Goal: Information Seeking & Learning: Learn about a topic

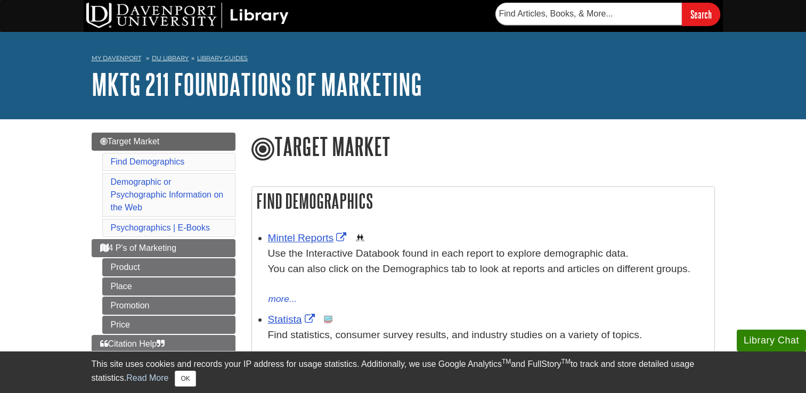
scroll to position [108, 0]
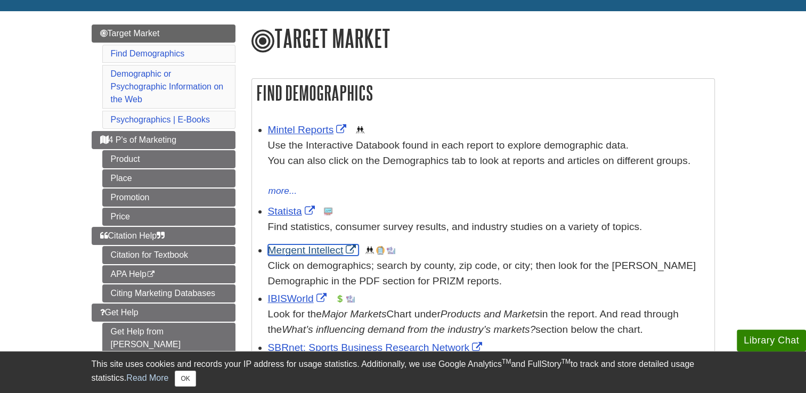
click at [285, 250] on link "Mergent Intellect" at bounding box center [313, 249] width 91 height 11
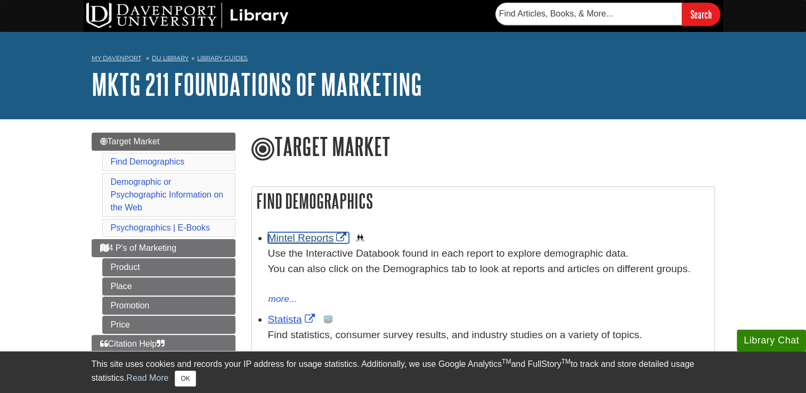
click at [316, 239] on link "Mintel Reports" at bounding box center [308, 237] width 81 height 11
click at [293, 239] on link "Mintel Reports" at bounding box center [308, 237] width 81 height 11
click at [321, 239] on link "Mintel Reports" at bounding box center [308, 237] width 81 height 11
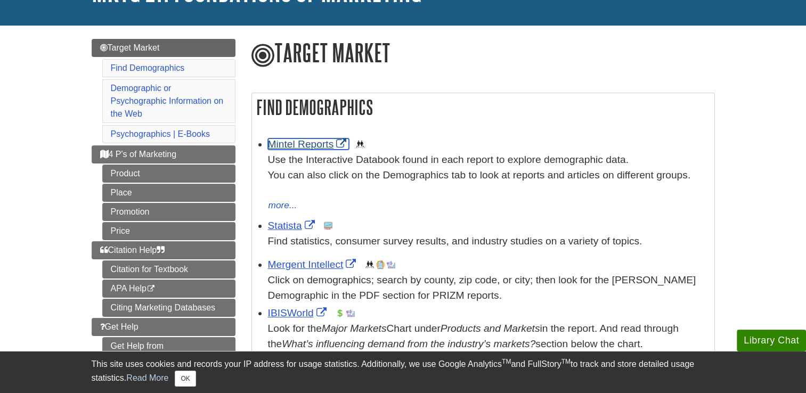
scroll to position [97, 0]
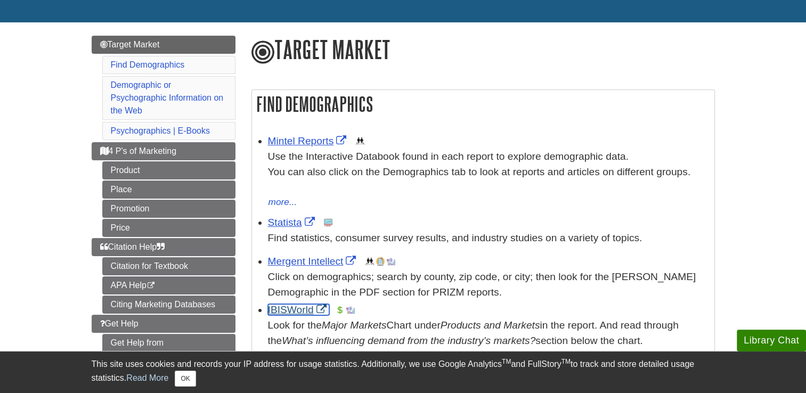
click at [290, 314] on link "IBISWorld" at bounding box center [298, 309] width 61 height 11
